Goal: Task Accomplishment & Management: Manage account settings

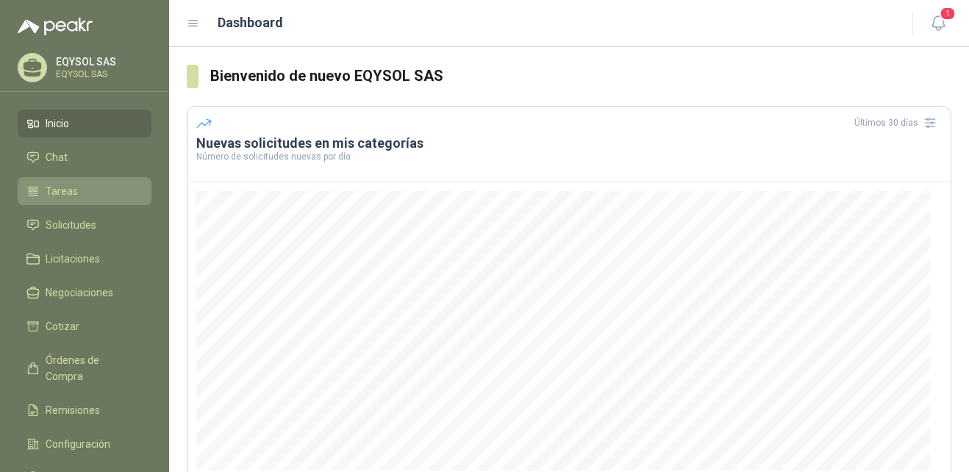
click at [41, 189] on li "Tareas" at bounding box center [84, 191] width 116 height 16
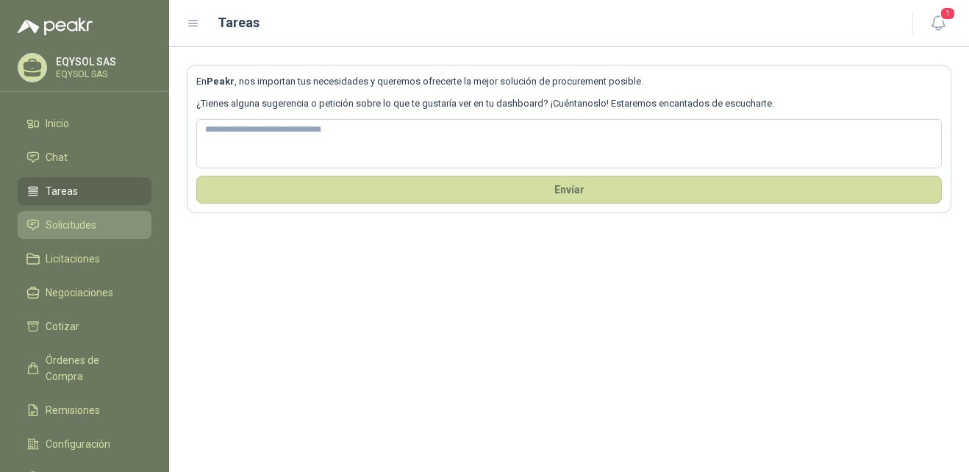
click at [65, 229] on span "Solicitudes" at bounding box center [71, 225] width 51 height 16
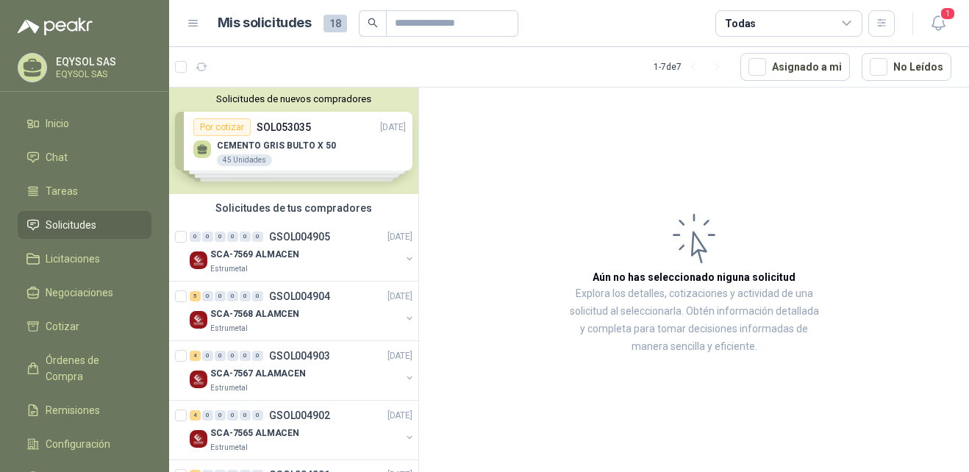
click at [321, 151] on div "Solicitudes de nuevos compradores Por cotizar SOL053035 [DATE] CEMENTO GRIS BUL…" at bounding box center [293, 141] width 249 height 107
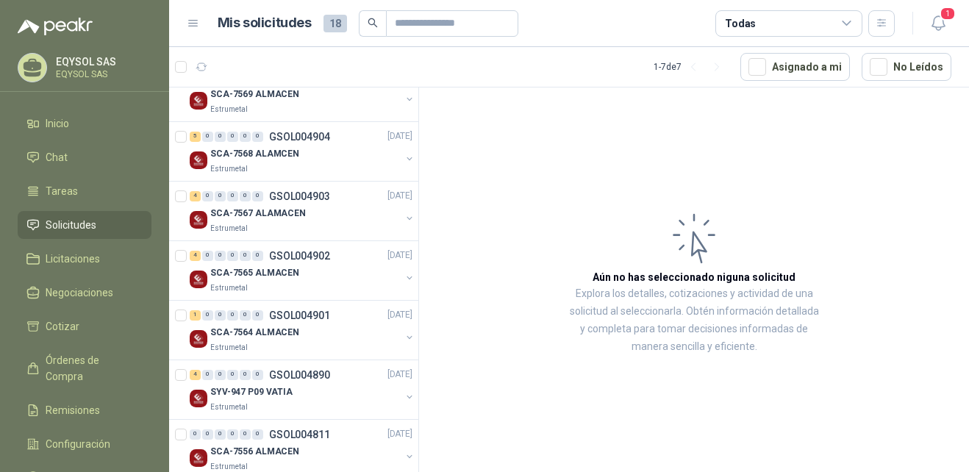
scroll to position [437, 0]
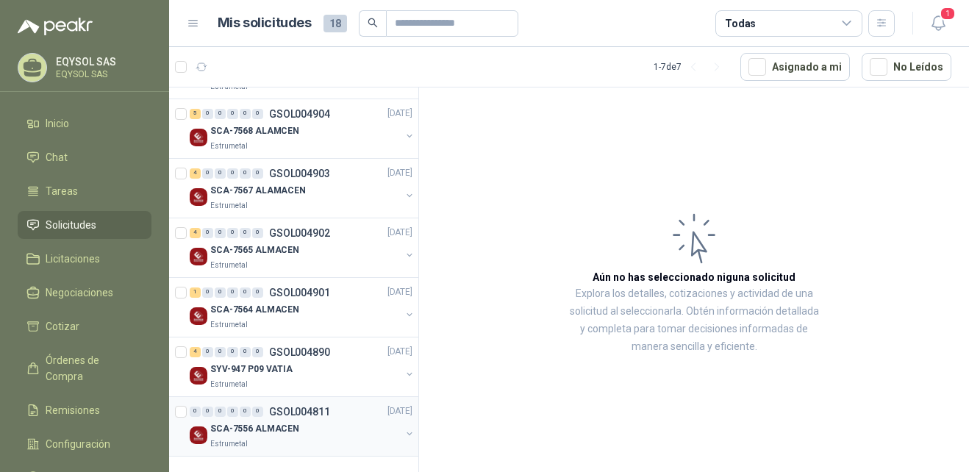
click at [366, 428] on div "SCA-7556 ALMACEN" at bounding box center [305, 430] width 190 height 18
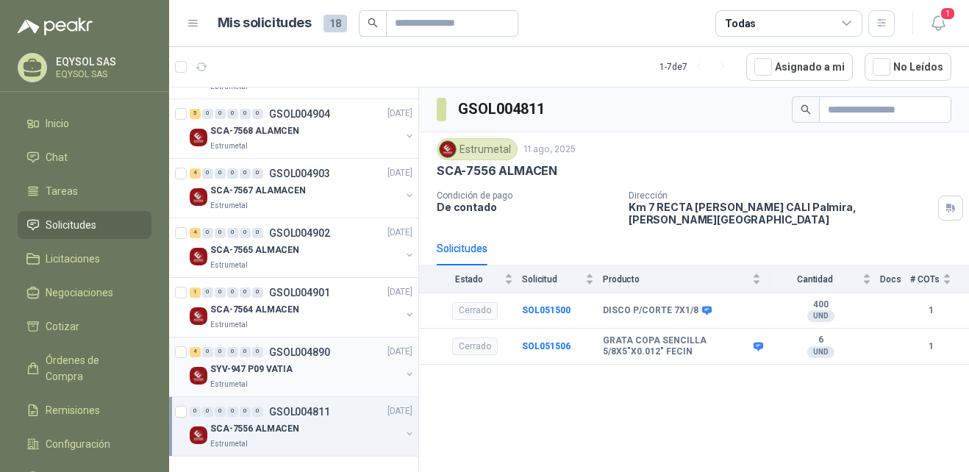
click at [396, 366] on div "SYV-947 P09 VATIA Estrumetal" at bounding box center [303, 375] width 226 height 29
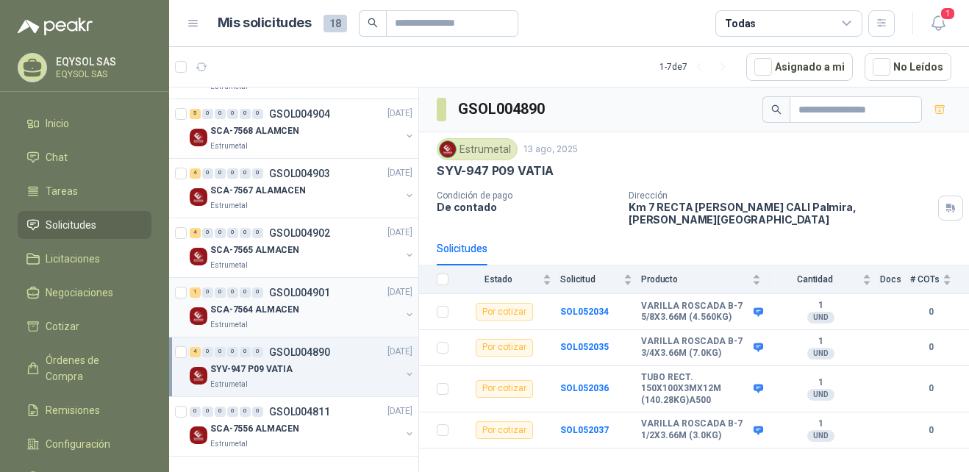
click at [404, 315] on button "button" at bounding box center [410, 315] width 12 height 12
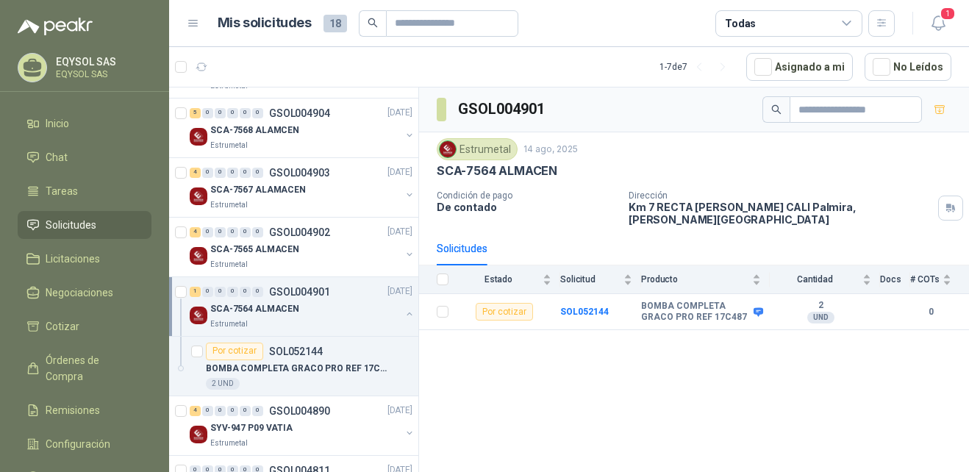
click at [404, 315] on button "button" at bounding box center [410, 314] width 12 height 12
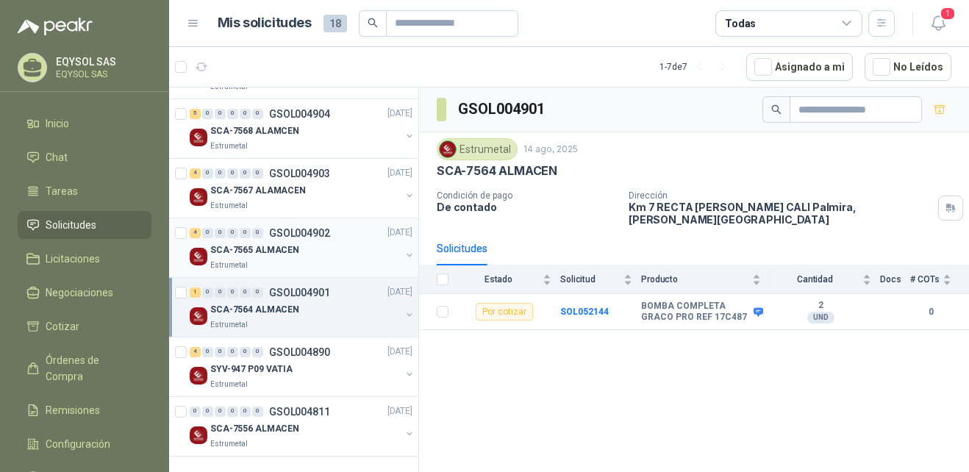
click at [404, 255] on button "button" at bounding box center [410, 255] width 12 height 12
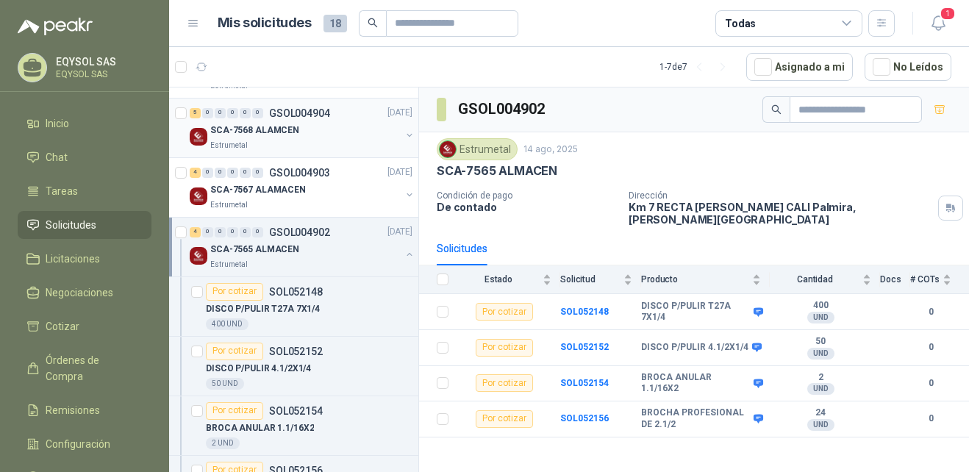
click at [389, 132] on div "SCA-7568 ALAMCEN Estrumetal" at bounding box center [303, 136] width 226 height 29
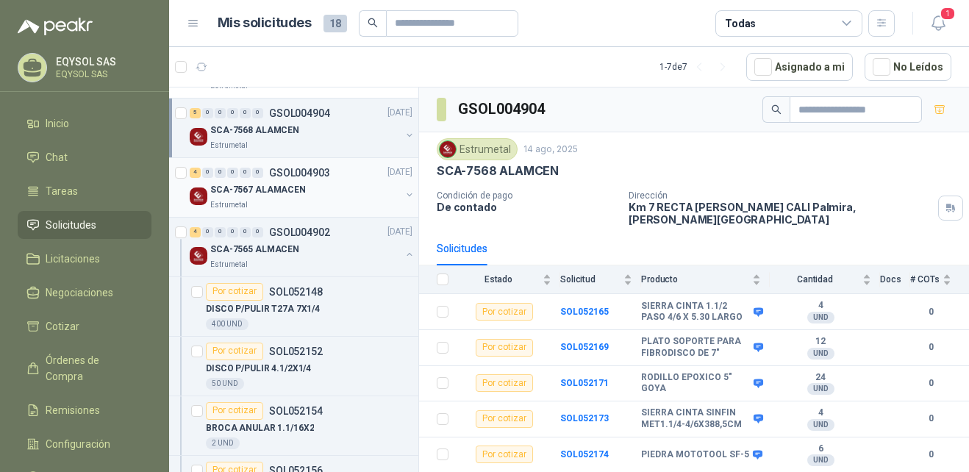
click at [285, 177] on p "GSOL004903" at bounding box center [299, 173] width 61 height 10
